Goal: Complete application form: Complete application form

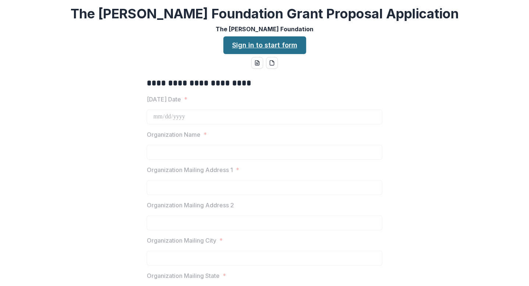
click at [262, 44] on link "Sign in to start form" at bounding box center [264, 45] width 83 height 18
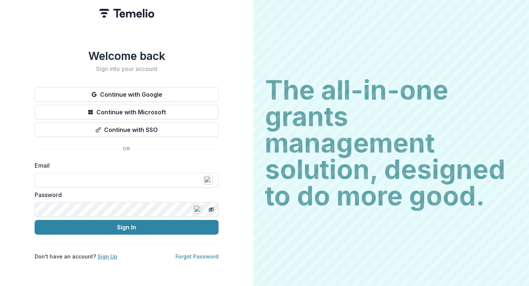
click at [102, 254] on link "Sign Up" at bounding box center [107, 256] width 20 height 6
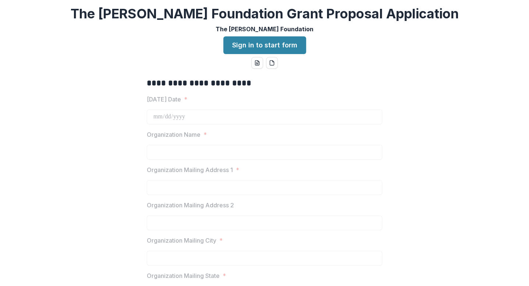
drag, startPoint x: 469, startPoint y: 51, endPoint x: 427, endPoint y: 77, distance: 49.0
click at [427, 77] on div "**********" at bounding box center [264, 143] width 529 height 286
click at [266, 47] on link "Sign in to start form" at bounding box center [264, 45] width 83 height 18
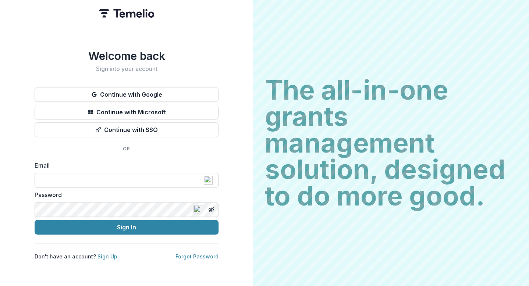
click at [52, 178] on input at bounding box center [127, 180] width 184 height 15
click at [52, 177] on input at bounding box center [127, 180] width 184 height 15
type input "**********"
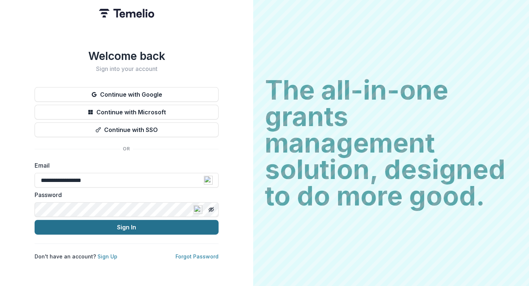
click at [127, 223] on button "Sign In" at bounding box center [127, 227] width 184 height 15
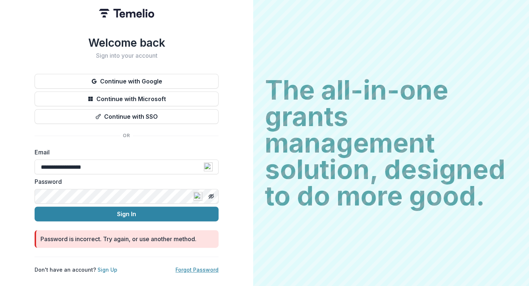
click at [181, 267] on link "Forgot Password" at bounding box center [196, 270] width 43 height 6
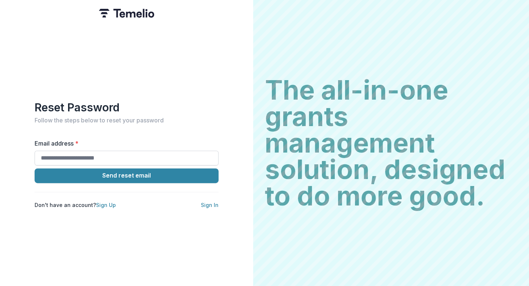
click at [62, 156] on input "Email address *" at bounding box center [127, 158] width 184 height 15
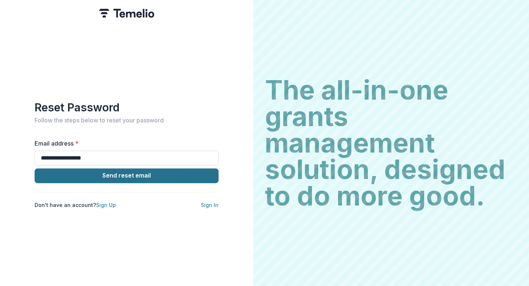
type input "**********"
click at [45, 174] on button "Send reset email" at bounding box center [127, 175] width 184 height 15
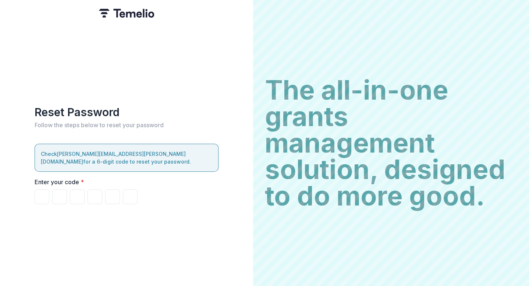
click at [81, 157] on p "Check sam.morrow@cru.org for a 6-digit code to reset your password." at bounding box center [126, 157] width 171 height 15
click at [44, 150] on p "Check sam.morrow@cru.org for a 6-digit code to reset your password." at bounding box center [126, 157] width 171 height 15
click at [44, 191] on input "Please enter your pin code" at bounding box center [42, 196] width 15 height 15
type input "*"
click at [42, 189] on input "*" at bounding box center [42, 196] width 15 height 15
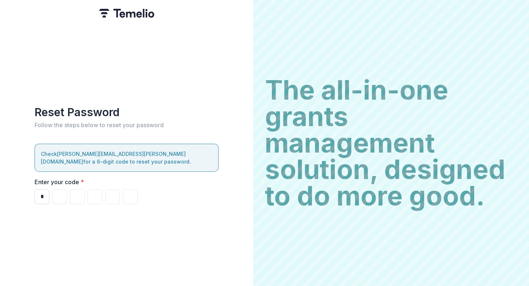
type input "*"
click at [44, 193] on input "*" at bounding box center [42, 196] width 15 height 15
type input "*"
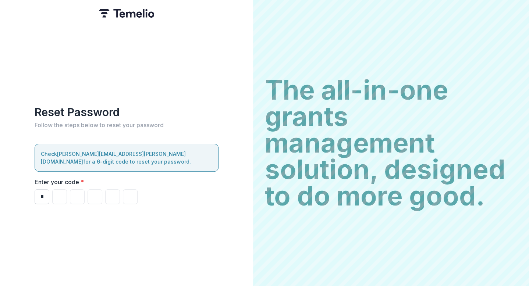
type input "*"
click at [43, 195] on input "*" at bounding box center [42, 196] width 15 height 15
type input "*"
click at [61, 193] on input "Please enter your pin code" at bounding box center [59, 196] width 15 height 15
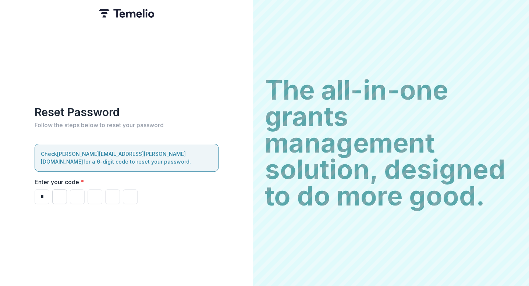
type input "*"
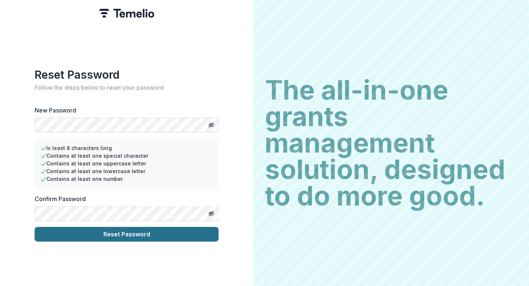
click at [60, 232] on button "Reset Password" at bounding box center [127, 234] width 184 height 15
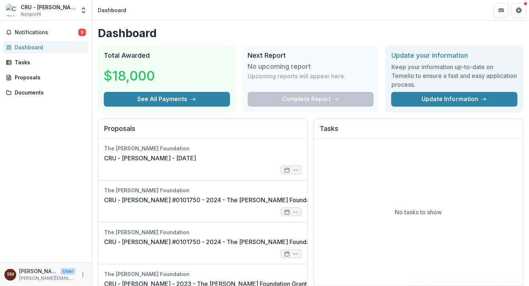
click at [316, 100] on div "Complete Report" at bounding box center [310, 99] width 126 height 15
click at [442, 97] on link "Update Information" at bounding box center [454, 99] width 126 height 15
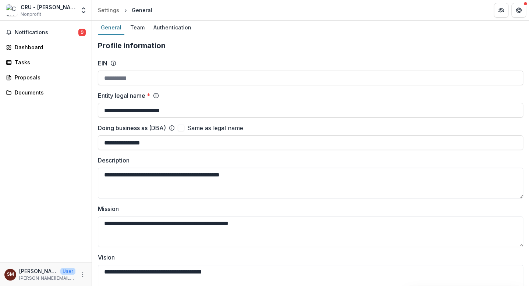
drag, startPoint x: 526, startPoint y: 47, endPoint x: 524, endPoint y: 54, distance: 7.6
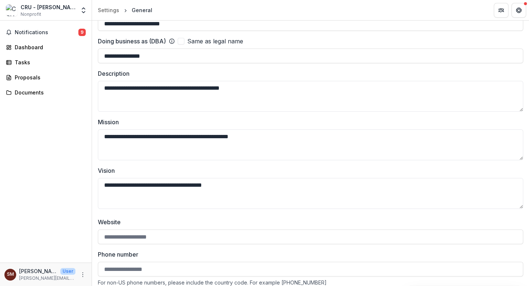
scroll to position [88, 0]
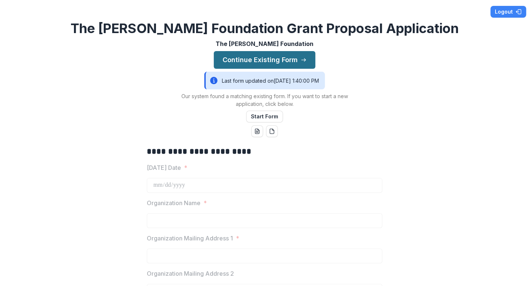
click at [257, 56] on button "Continue Existing Form" at bounding box center [264, 60] width 101 height 18
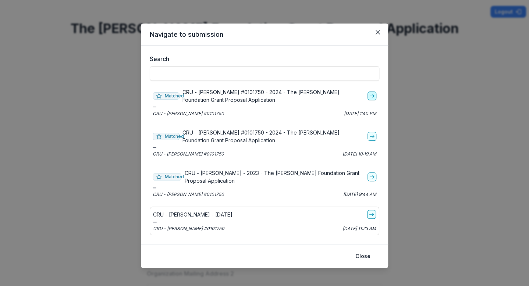
click at [370, 96] on line "go-to" at bounding box center [372, 96] width 4 height 0
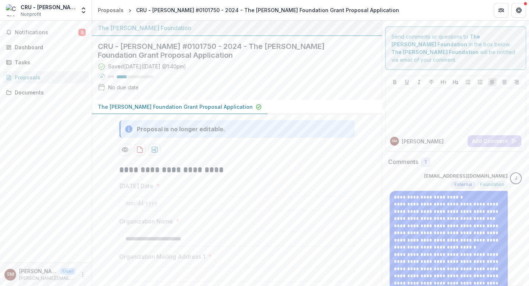
click at [26, 77] on div "Proposals" at bounding box center [49, 78] width 68 height 8
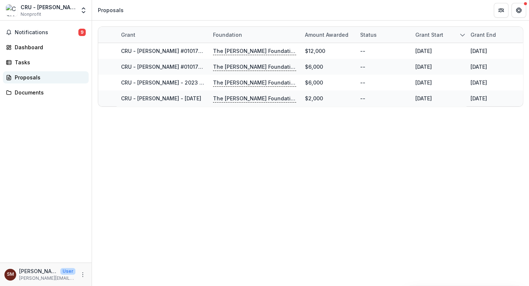
click at [29, 78] on div "Proposals" at bounding box center [49, 78] width 68 height 8
click at [28, 48] on div "Dashboard" at bounding box center [49, 47] width 68 height 8
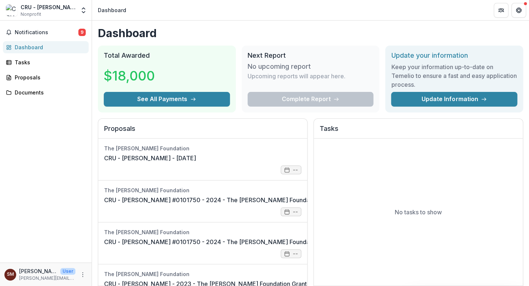
click at [292, 99] on div "Complete Report" at bounding box center [310, 99] width 126 height 15
click at [419, 101] on link "Update Information" at bounding box center [454, 99] width 126 height 15
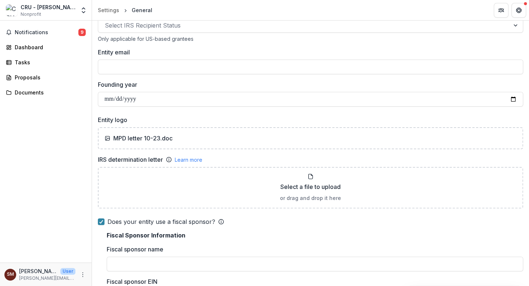
scroll to position [425, 0]
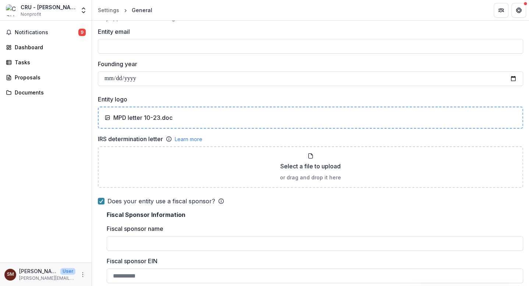
click at [204, 120] on div "MPD letter 10-23.doc" at bounding box center [310, 117] width 412 height 9
click at [222, 120] on div "MPD letter 10-23.doc" at bounding box center [310, 117] width 412 height 9
click at [184, 118] on div "MPD letter 10-23.doc" at bounding box center [310, 117] width 412 height 9
click at [239, 120] on div "MPD letter 10-23.doc" at bounding box center [310, 117] width 412 height 9
click at [200, 117] on div "MPD letter 10-23.doc" at bounding box center [310, 117] width 412 height 9
